Goal: Task Accomplishment & Management: Manage account settings

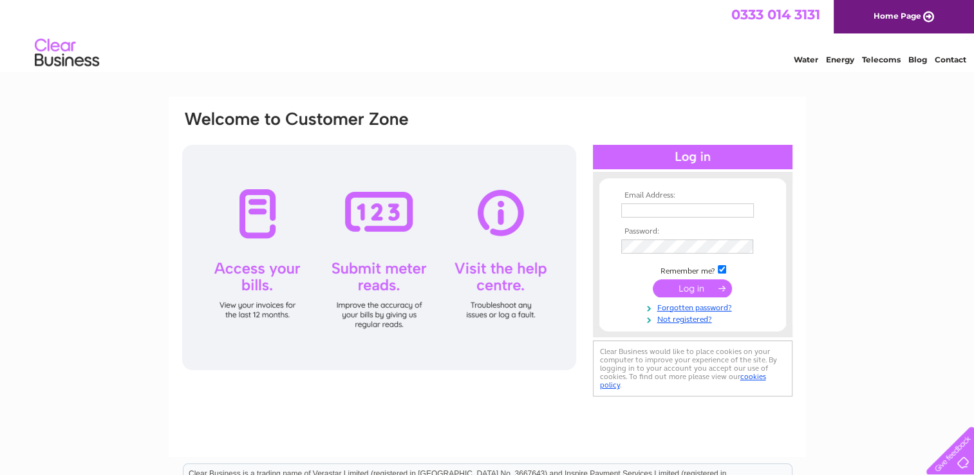
type input "kelltaxis.fsnet.co.uk@sky.com"
click at [814, 245] on div "Email Address: kelltaxis.fsnet.co.uk@sky.com Password:" at bounding box center [487, 387] width 974 height 581
click at [698, 287] on input "submit" at bounding box center [692, 288] width 79 height 18
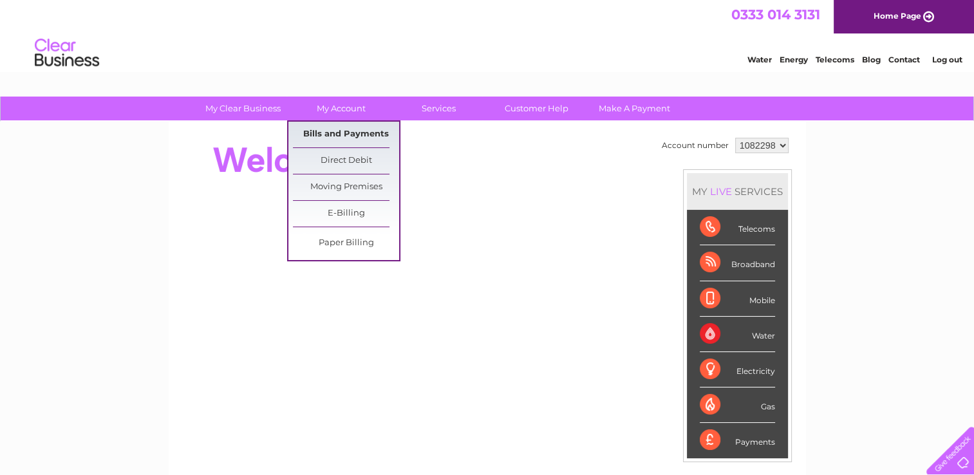
click at [333, 136] on link "Bills and Payments" at bounding box center [346, 135] width 106 height 26
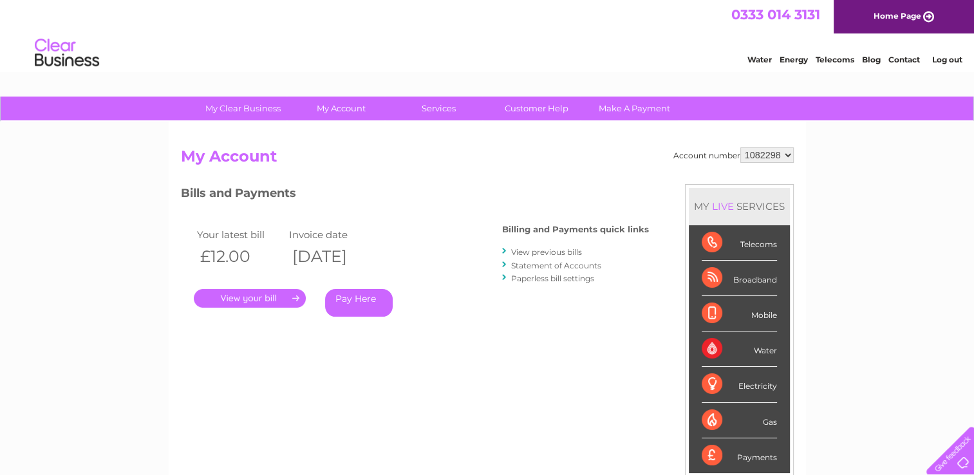
click at [262, 297] on link "." at bounding box center [250, 298] width 112 height 19
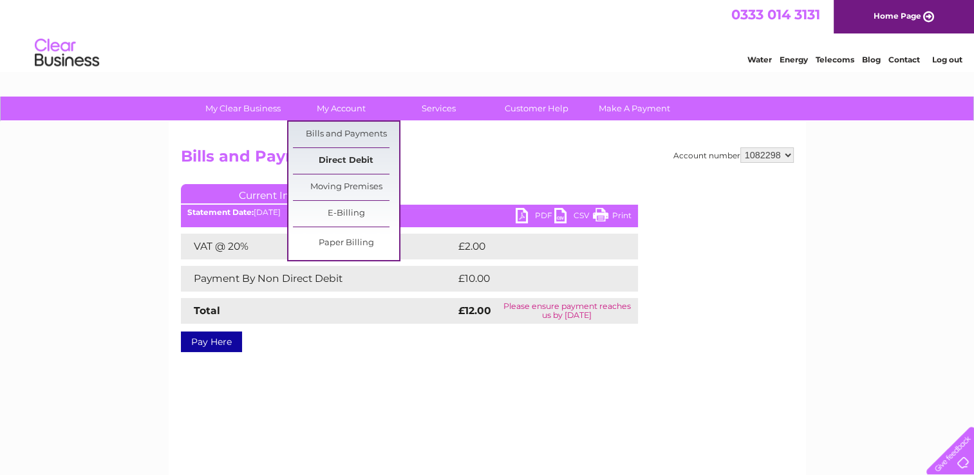
click at [335, 159] on link "Direct Debit" at bounding box center [346, 161] width 106 height 26
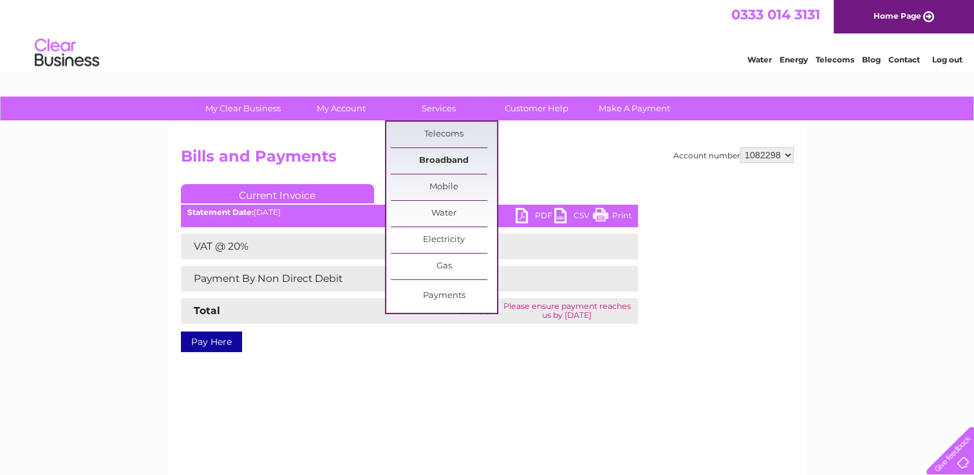
click at [443, 157] on link "Broadband" at bounding box center [444, 161] width 106 height 26
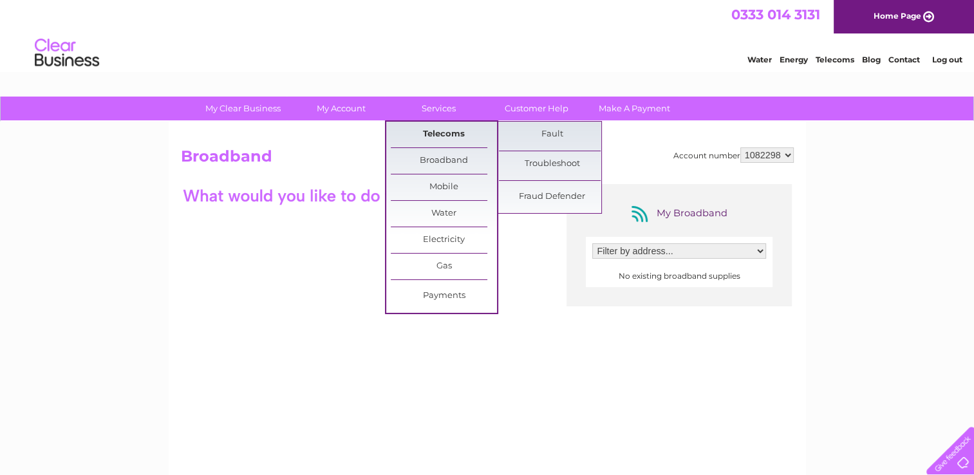
click at [435, 138] on link "Telecoms" at bounding box center [444, 135] width 106 height 26
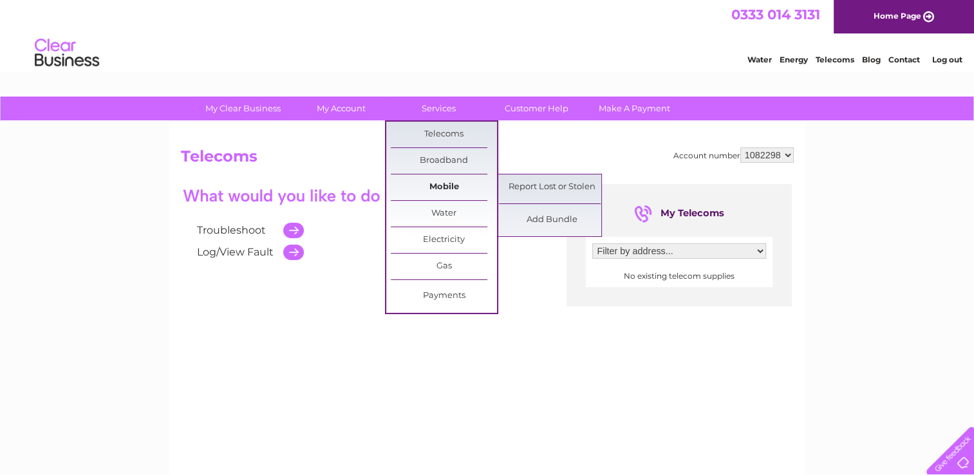
click at [440, 181] on link "Mobile" at bounding box center [444, 187] width 106 height 26
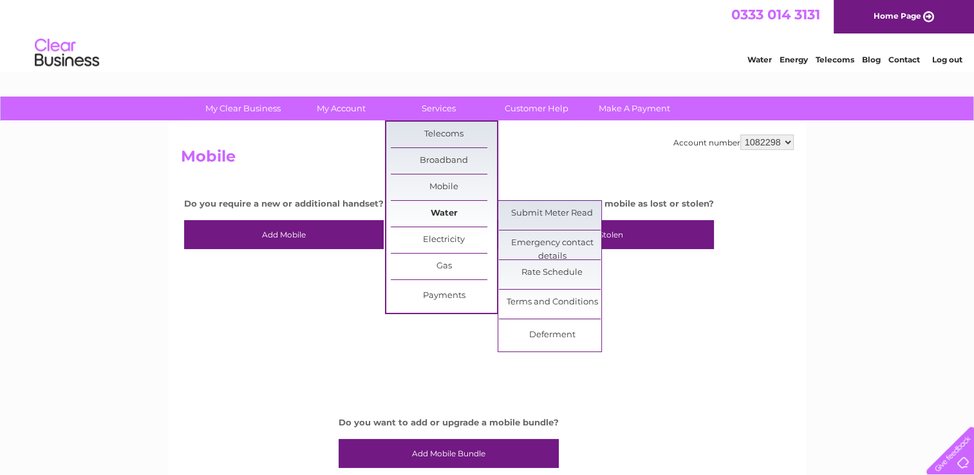
click at [443, 215] on link "Water" at bounding box center [444, 214] width 106 height 26
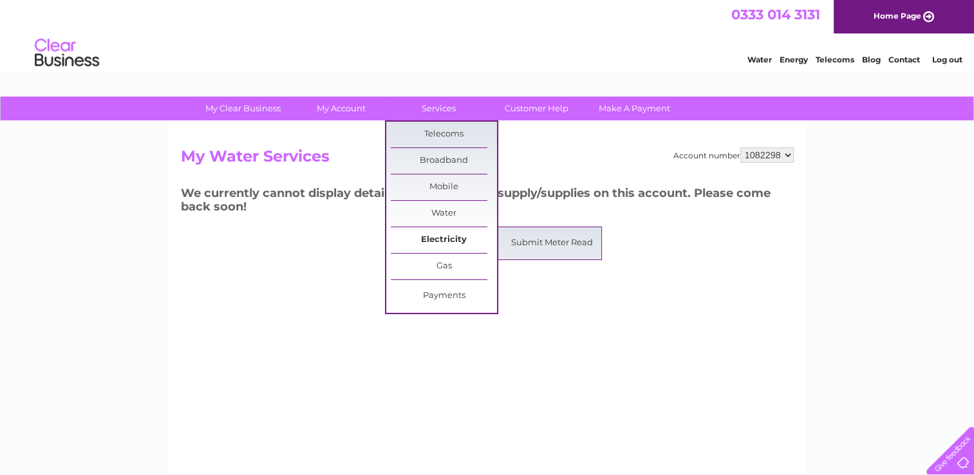
click at [456, 235] on link "Electricity" at bounding box center [444, 240] width 106 height 26
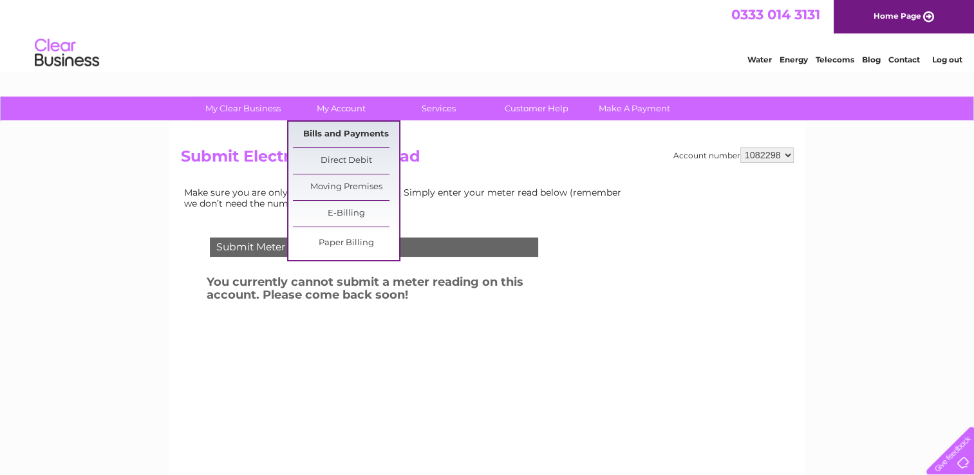
click at [337, 135] on link "Bills and Payments" at bounding box center [346, 135] width 106 height 26
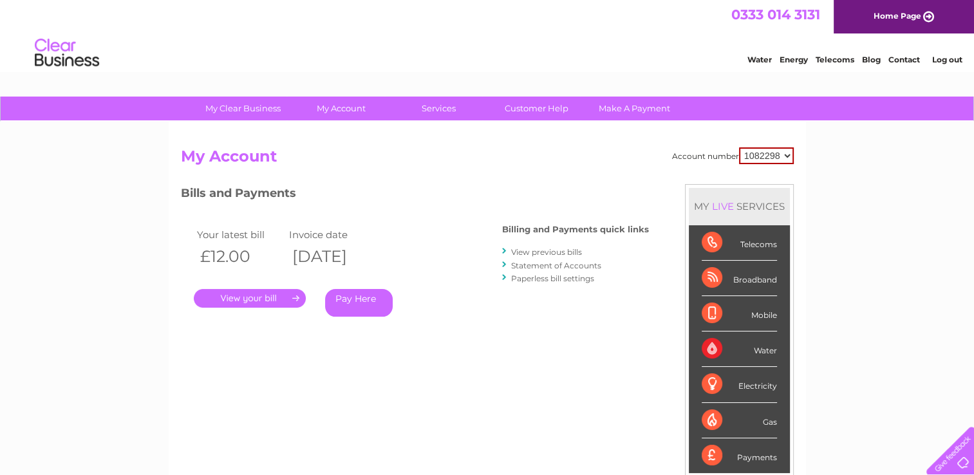
click at [269, 297] on link "." at bounding box center [250, 298] width 112 height 19
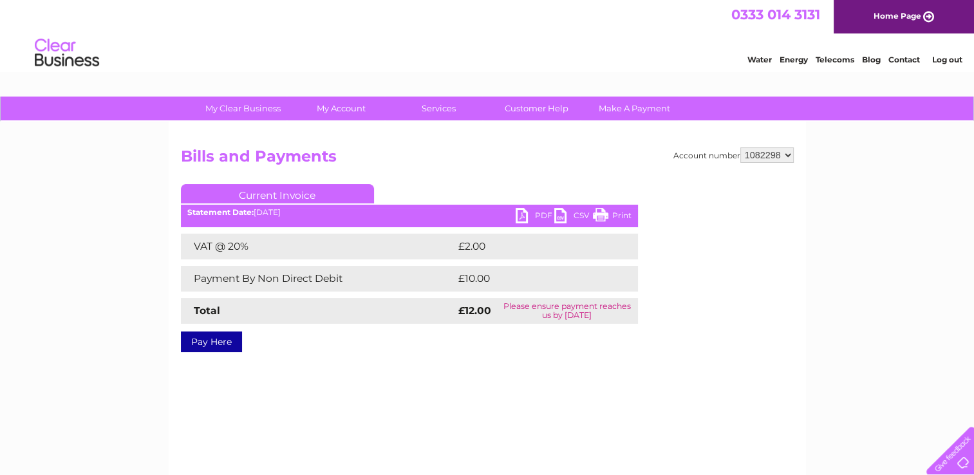
click at [787, 155] on select "1082298" at bounding box center [766, 154] width 53 height 15
click at [825, 153] on div "My Clear Business Login Details My Details My Preferences Link Account My Accou…" at bounding box center [487, 400] width 974 height 606
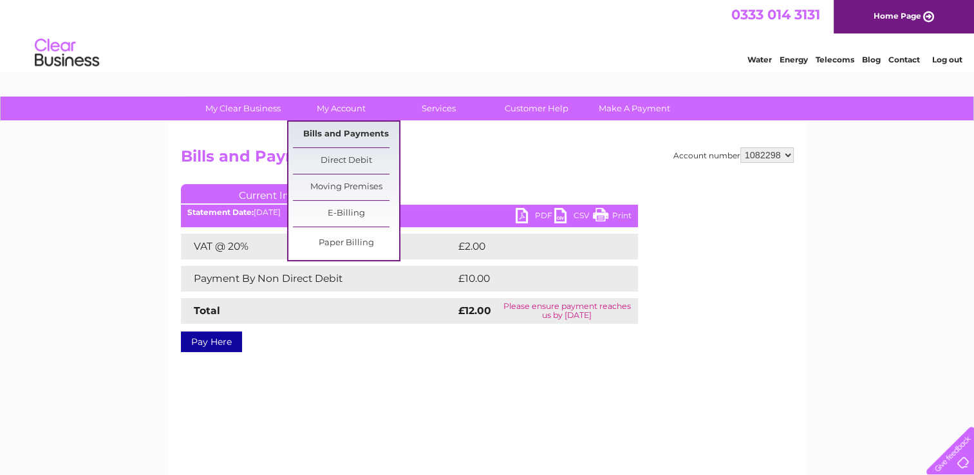
click at [363, 131] on link "Bills and Payments" at bounding box center [346, 135] width 106 height 26
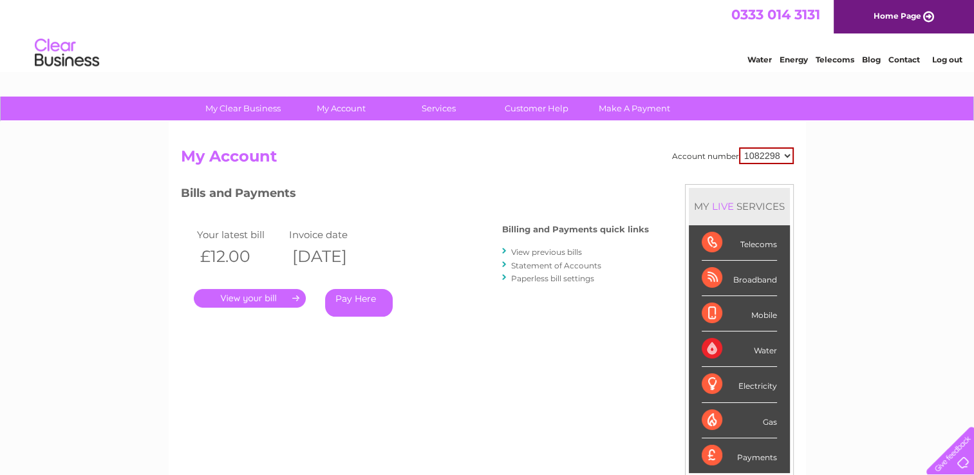
click at [549, 248] on link "View previous bills" at bounding box center [546, 252] width 71 height 10
click at [557, 249] on link "View previous bills" at bounding box center [546, 252] width 71 height 10
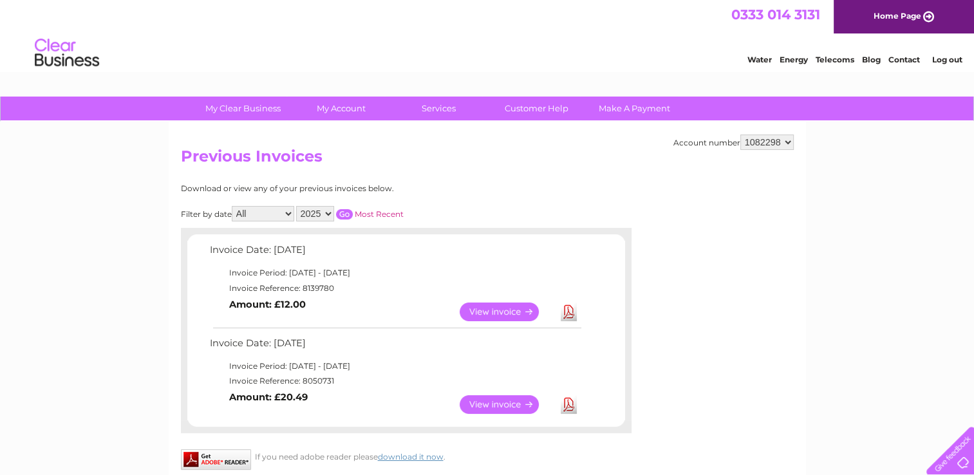
click at [332, 212] on select "2025" at bounding box center [315, 213] width 38 height 15
click at [330, 212] on select "2025" at bounding box center [315, 213] width 38 height 15
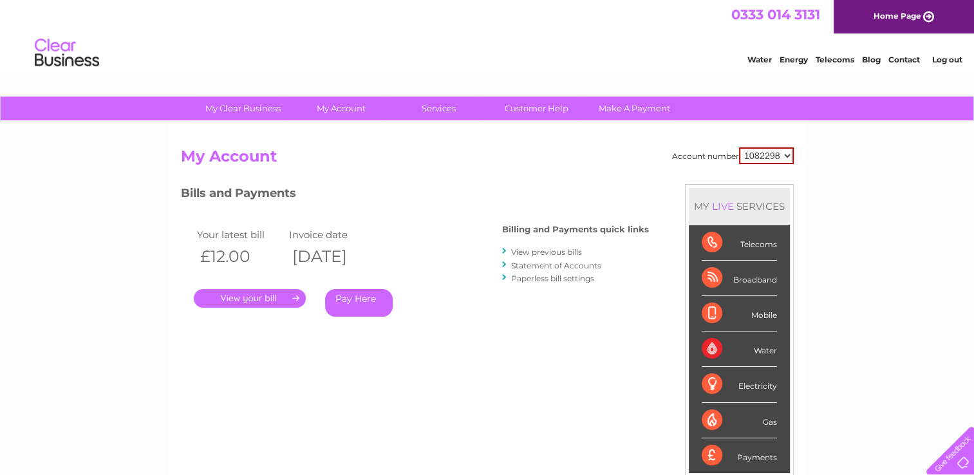
click at [525, 266] on link "Statement of Accounts" at bounding box center [556, 266] width 90 height 10
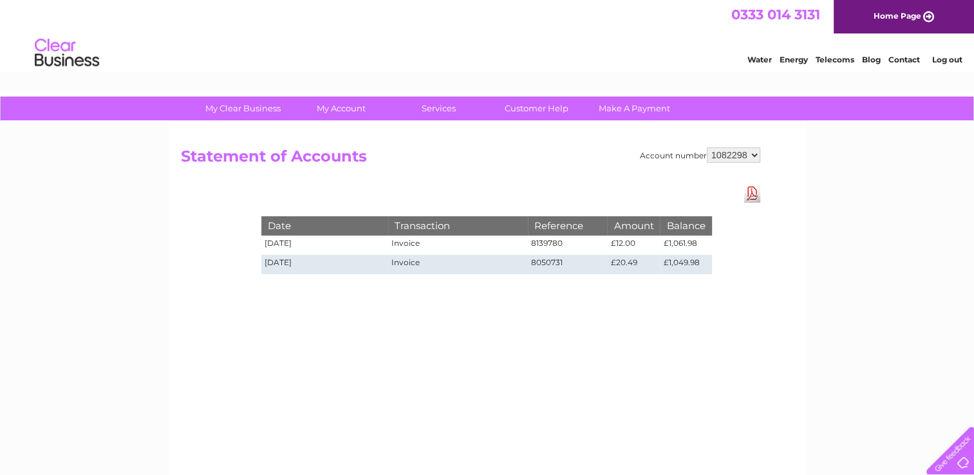
click at [750, 195] on link "Download Pdf" at bounding box center [752, 193] width 16 height 19
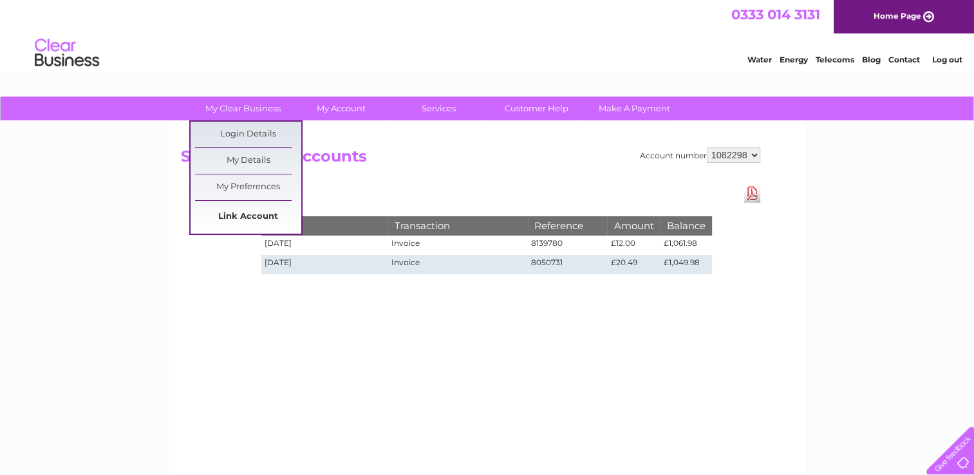
click at [275, 214] on link "Link Account" at bounding box center [248, 217] width 106 height 26
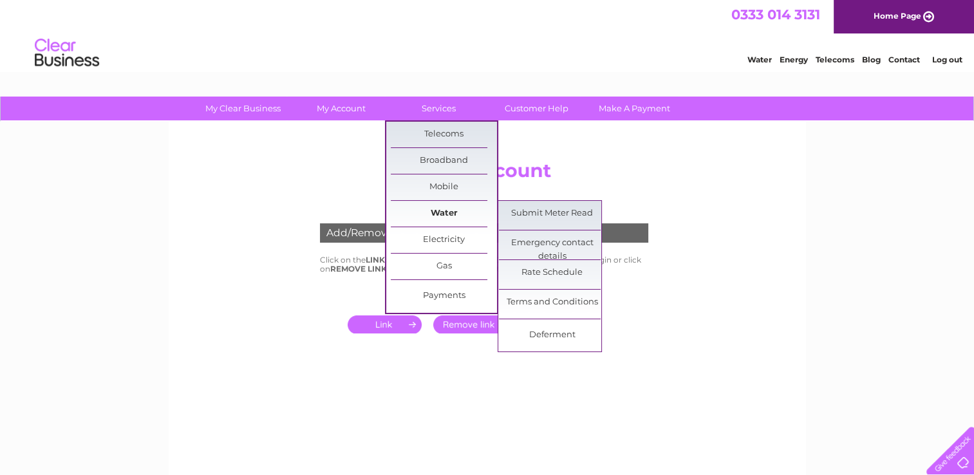
click at [441, 209] on link "Water" at bounding box center [444, 214] width 106 height 26
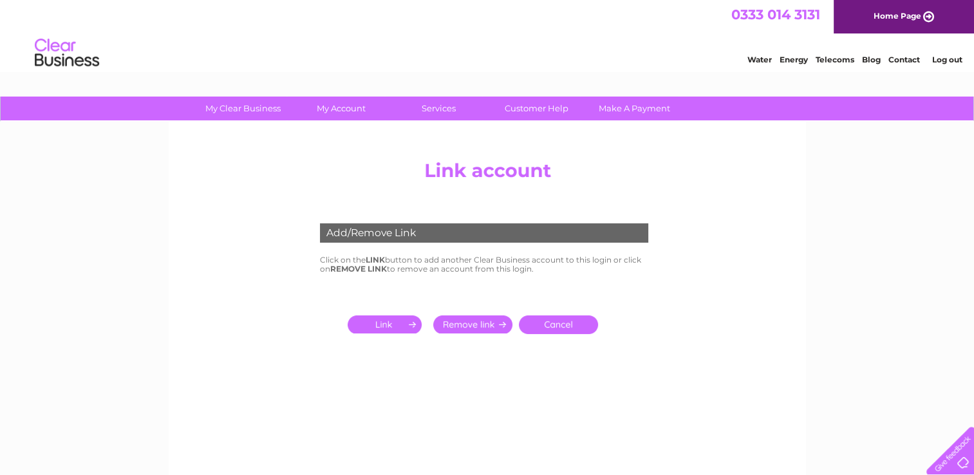
click at [760, 59] on link "Water" at bounding box center [759, 60] width 24 height 10
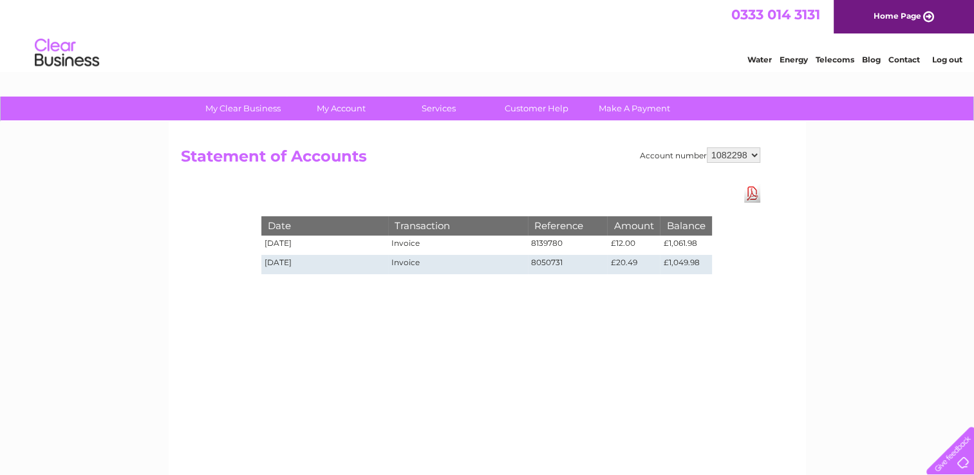
click at [900, 62] on link "Contact" at bounding box center [904, 60] width 32 height 10
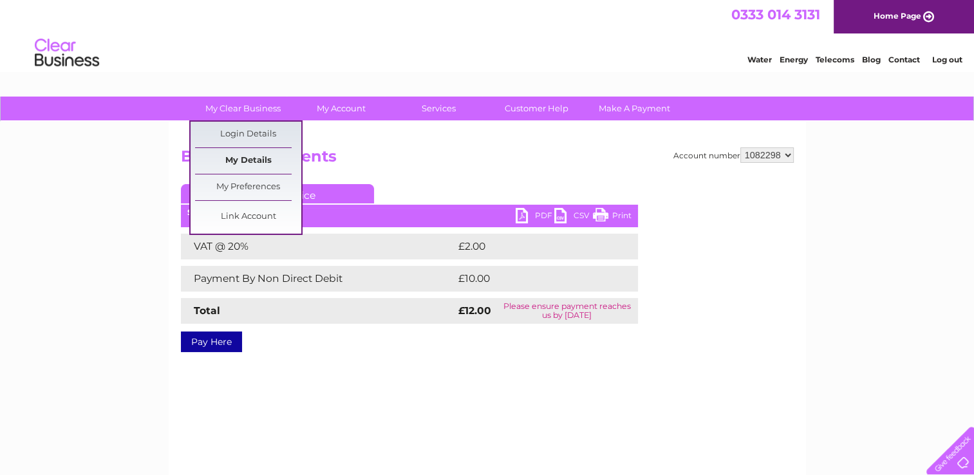
click at [243, 163] on link "My Details" at bounding box center [248, 161] width 106 height 26
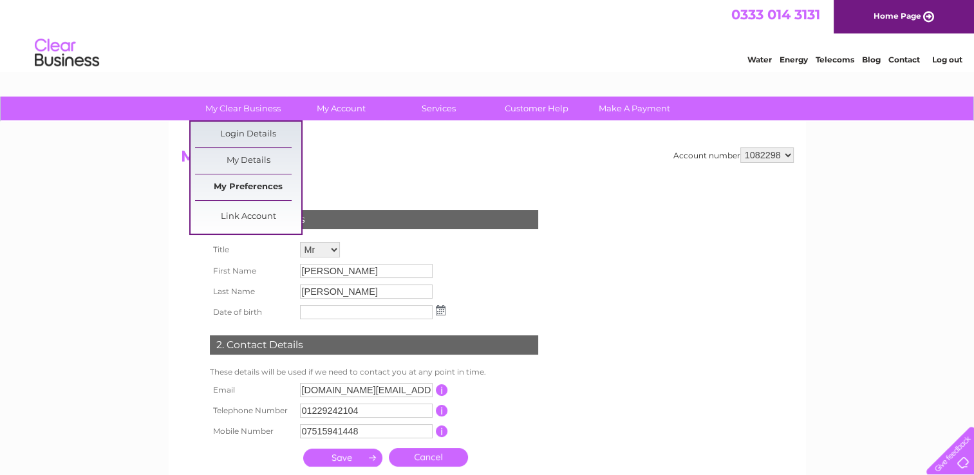
click at [260, 185] on link "My Preferences" at bounding box center [248, 187] width 106 height 26
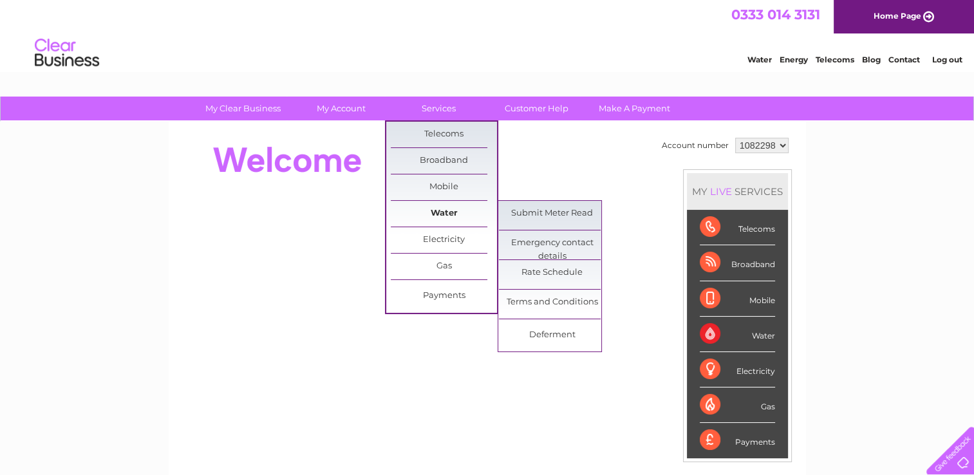
click at [450, 208] on link "Water" at bounding box center [444, 214] width 106 height 26
